Goal: Transaction & Acquisition: Subscribe to service/newsletter

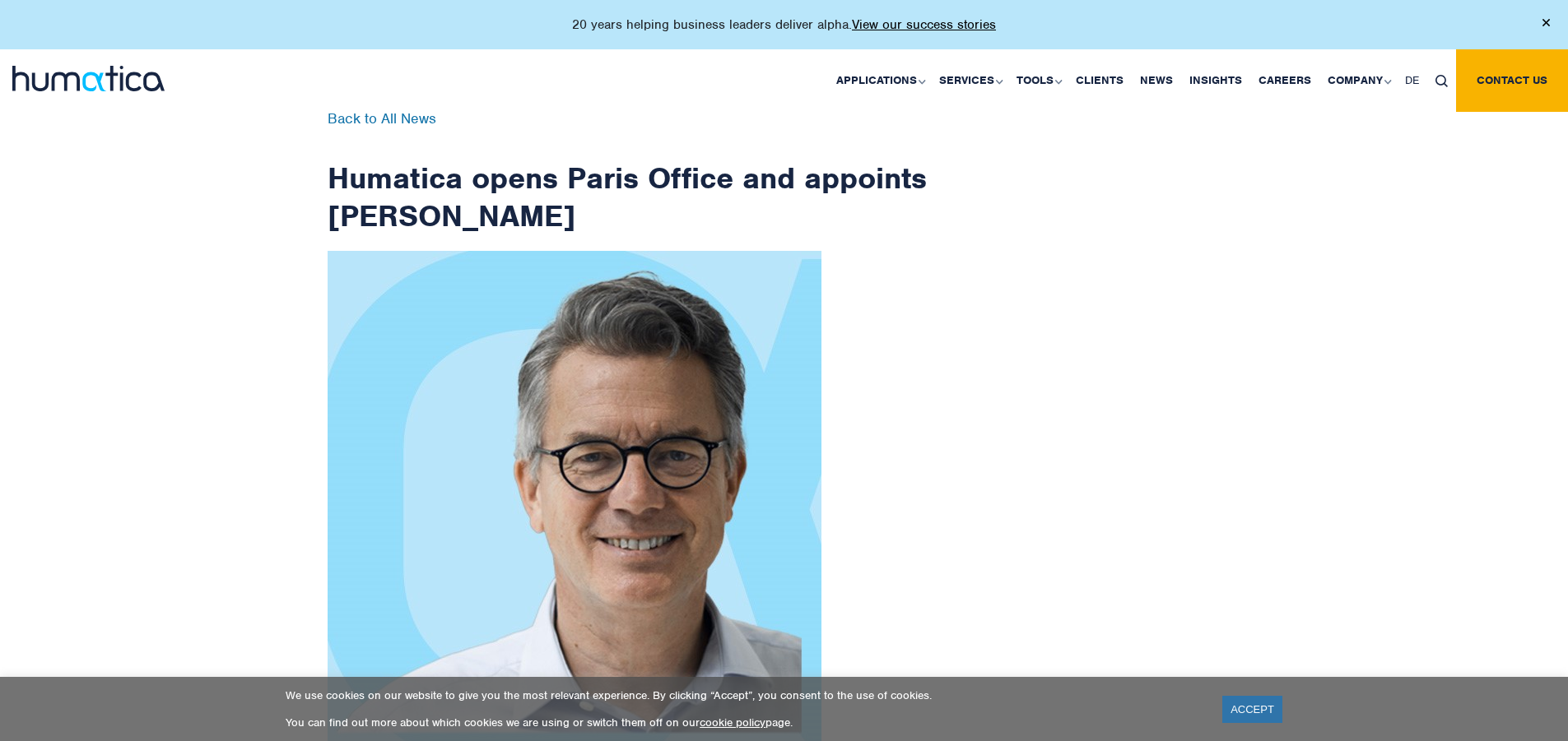
scroll to position [2624, 0]
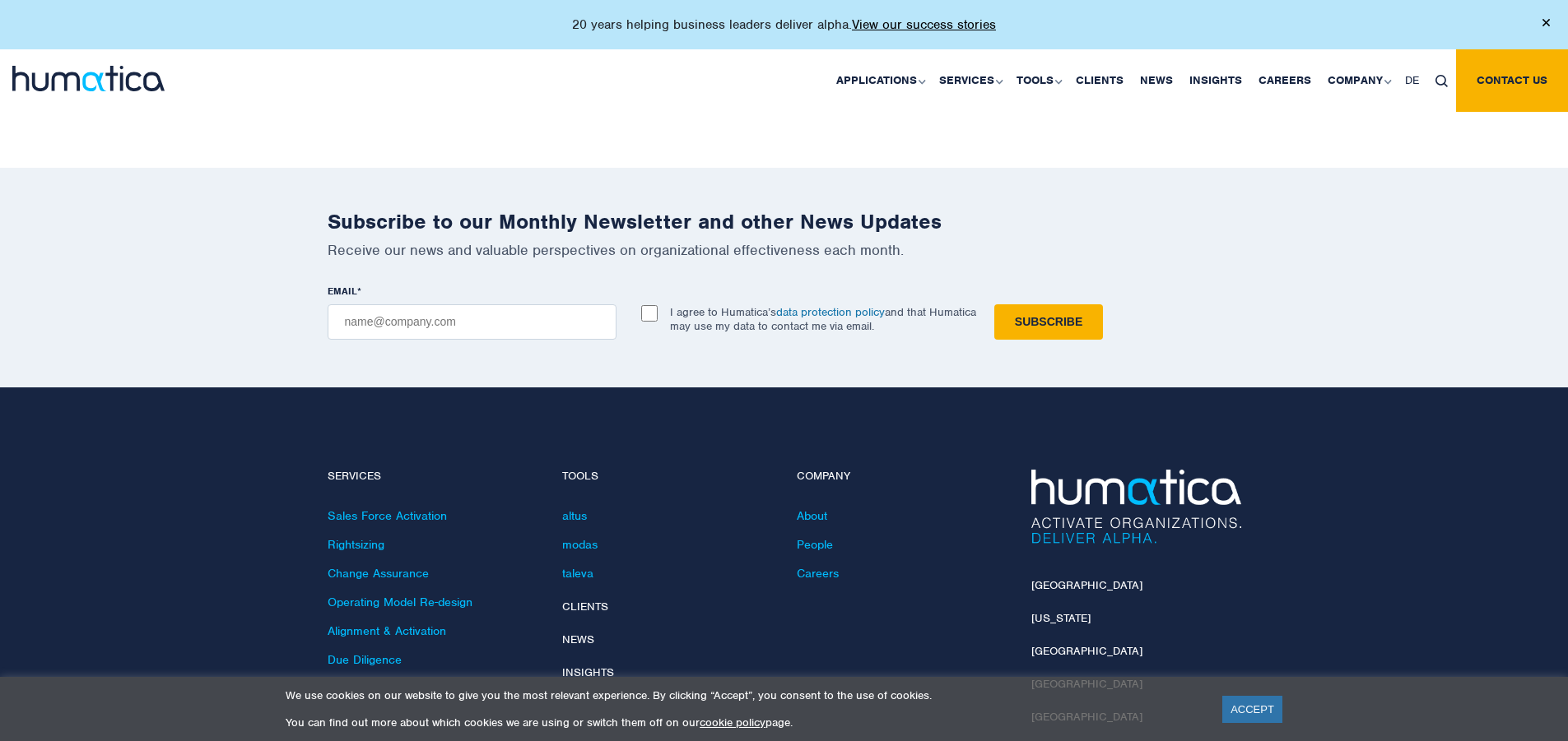
checkbox input "true"
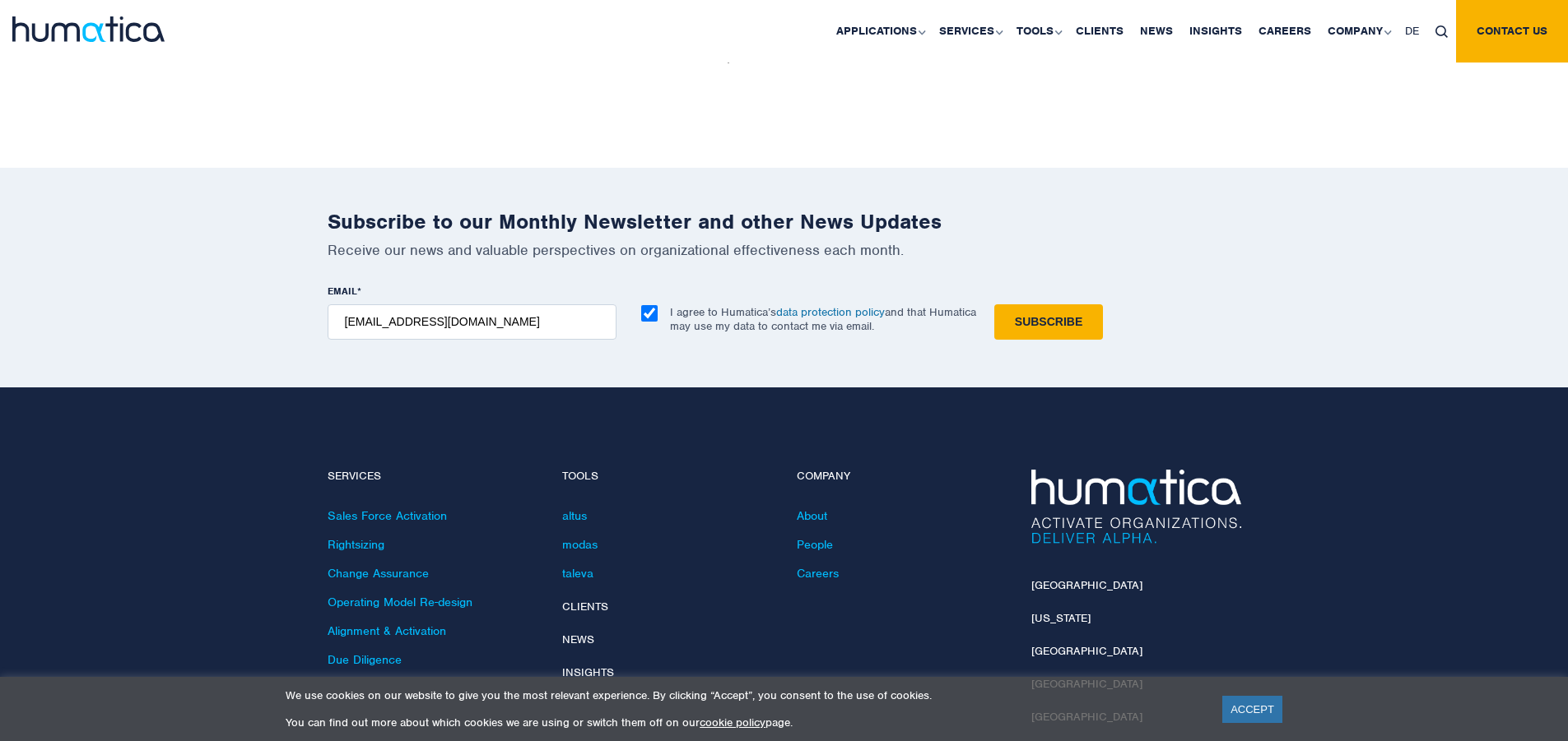
type input "[EMAIL_ADDRESS][DOMAIN_NAME]"
click at [995, 304] on input "Subscribe" at bounding box center [1049, 322] width 109 height 36
